Goal: Information Seeking & Learning: Learn about a topic

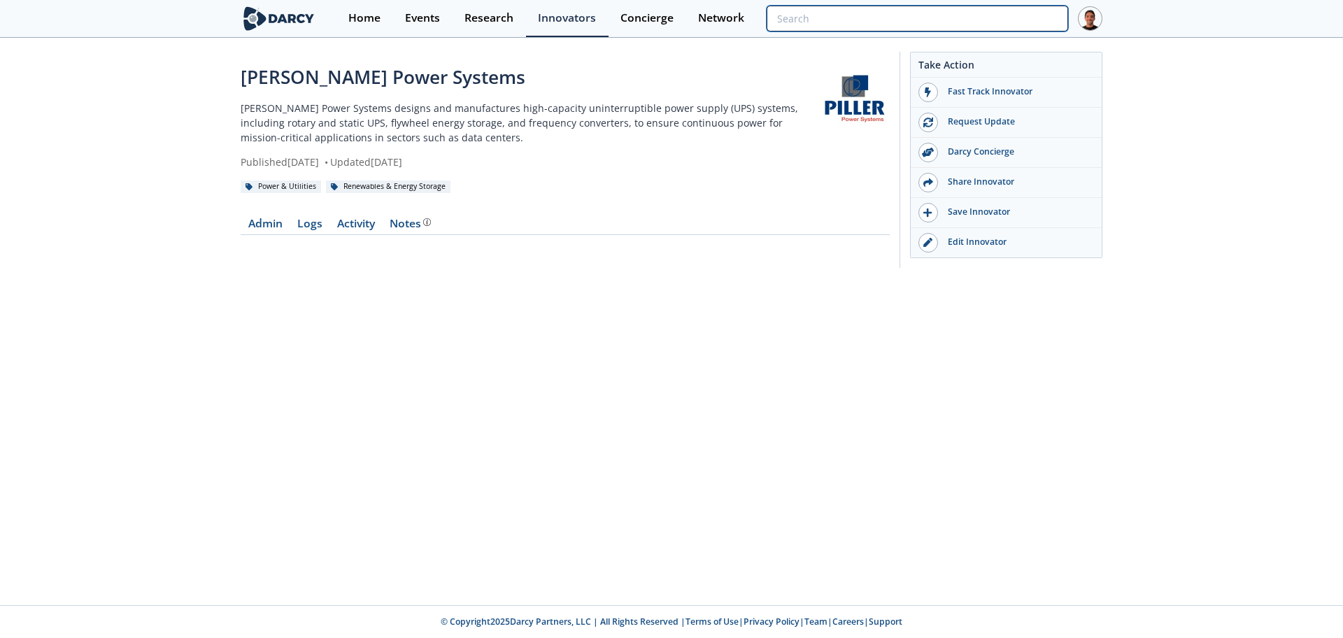
click at [991, 15] on input "search" at bounding box center [918, 19] width 302 height 26
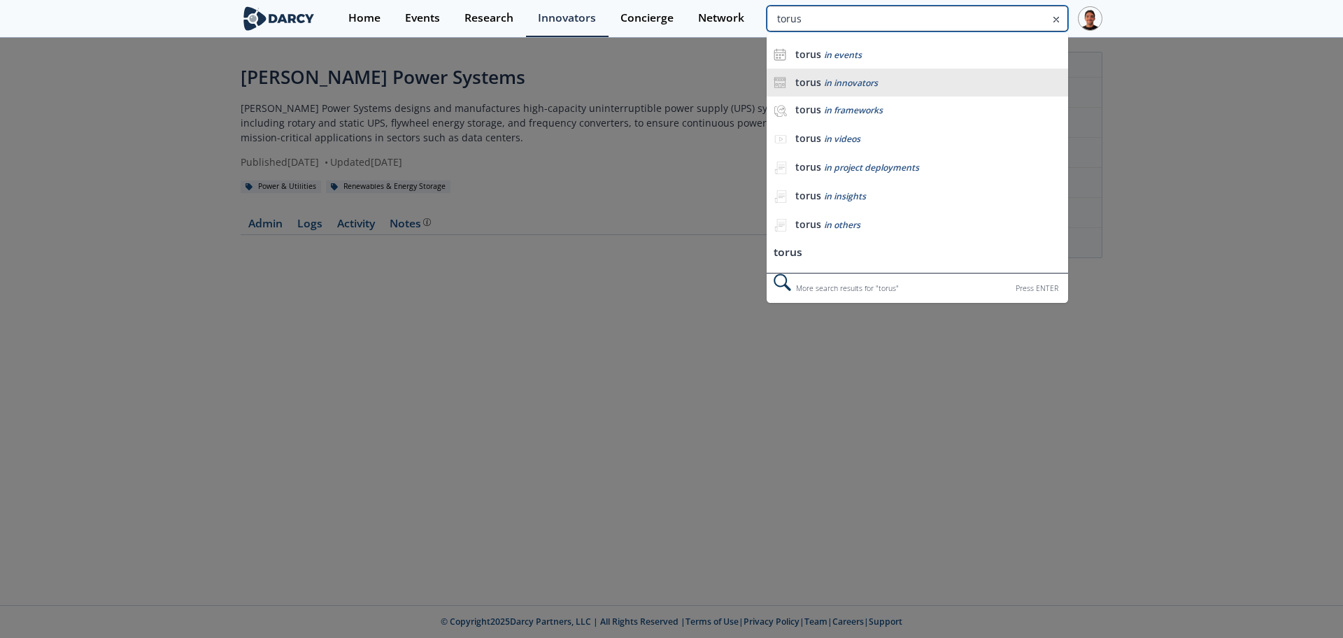
type input "torus"
click at [995, 86] on div "torus in innovators" at bounding box center [929, 82] width 266 height 13
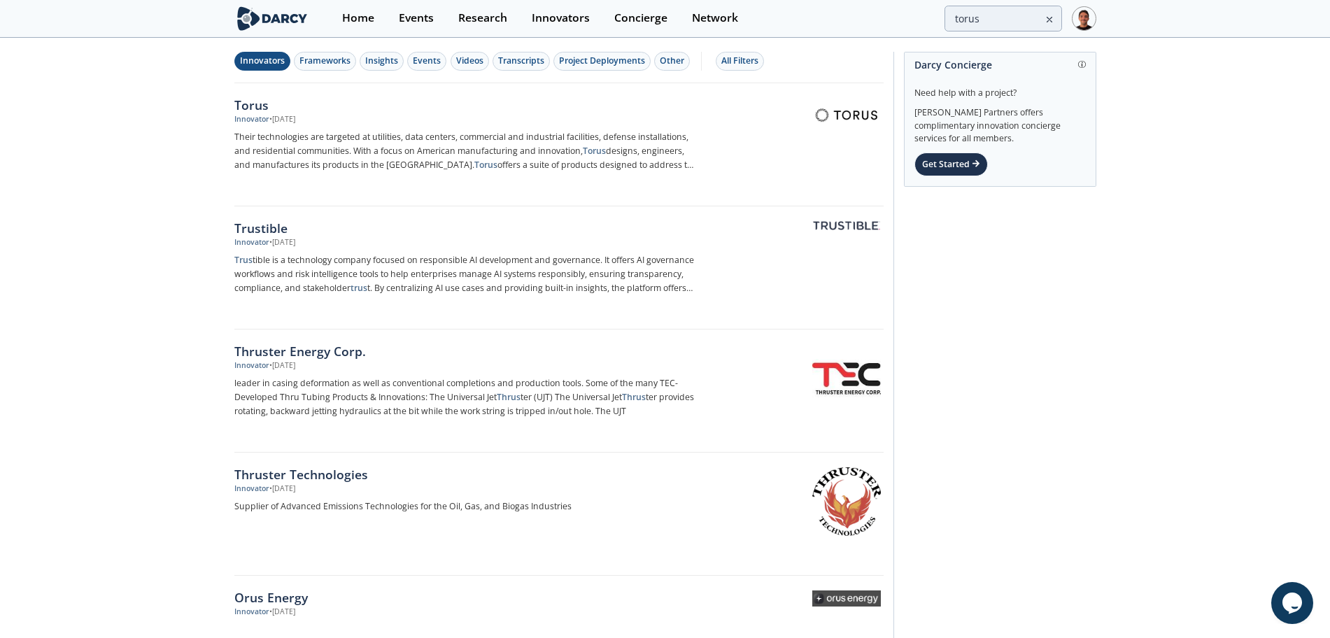
click at [432, 121] on div "Innovator • [DATE]" at bounding box center [465, 119] width 463 height 11
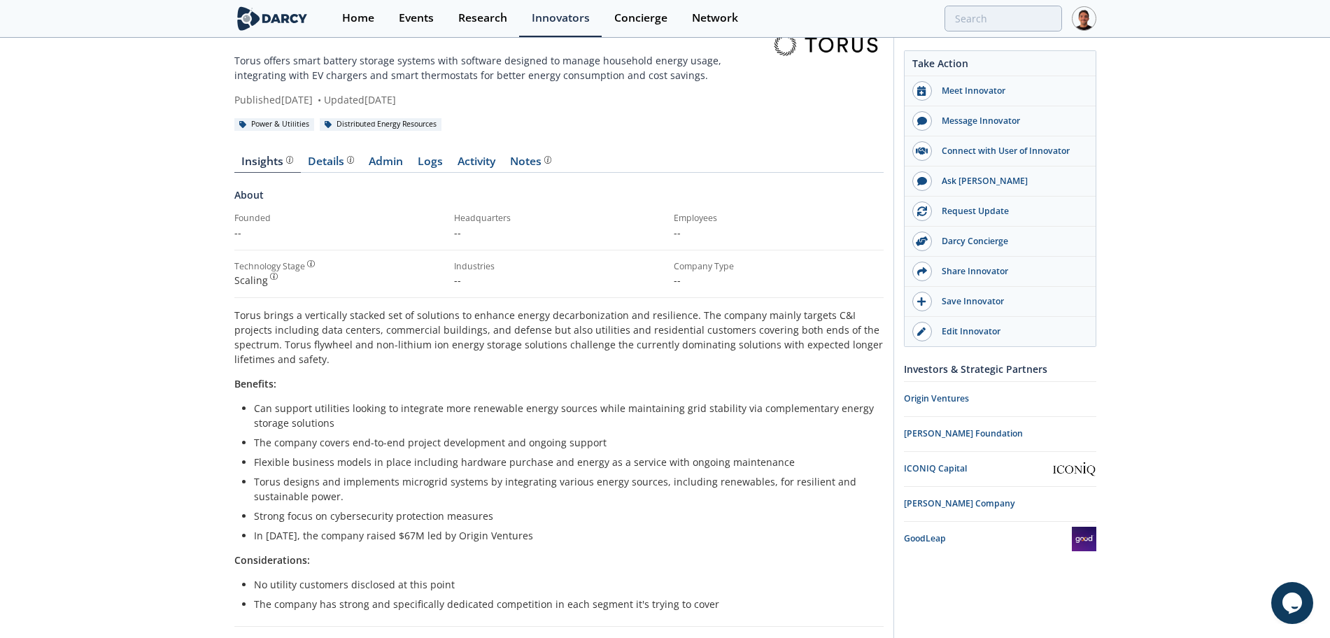
scroll to position [48, 0]
click at [341, 157] on div "Details" at bounding box center [331, 160] width 46 height 11
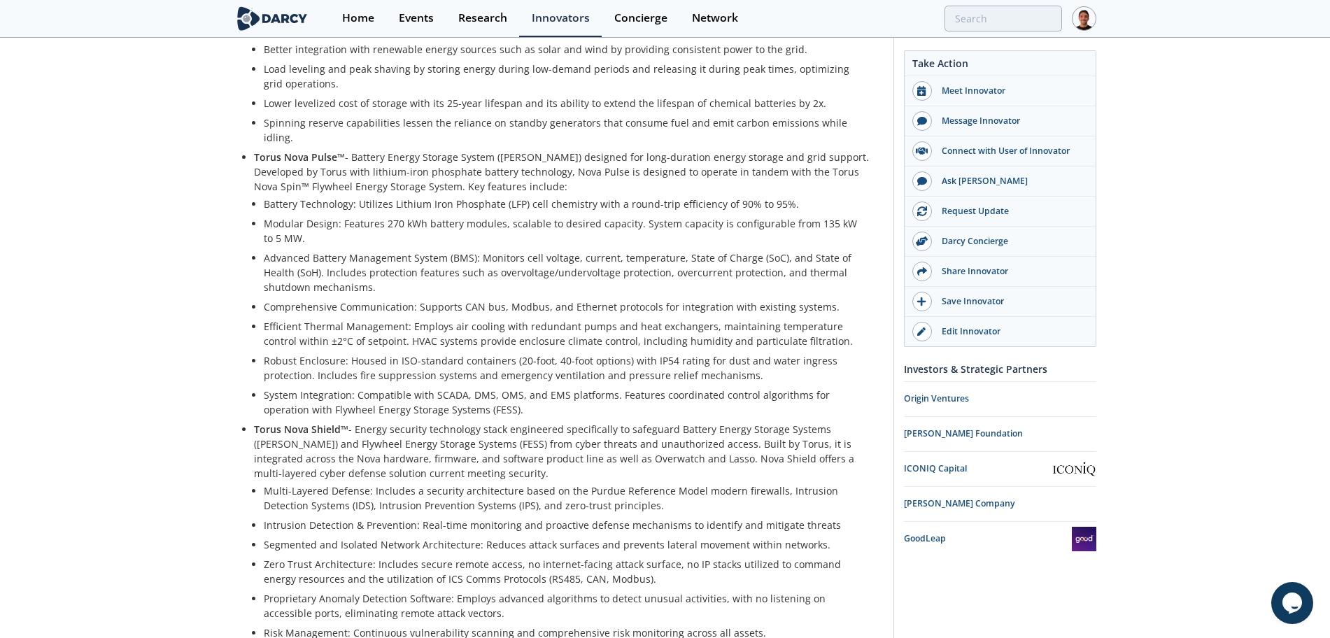
scroll to position [457, 0]
